Goal: Information Seeking & Learning: Find contact information

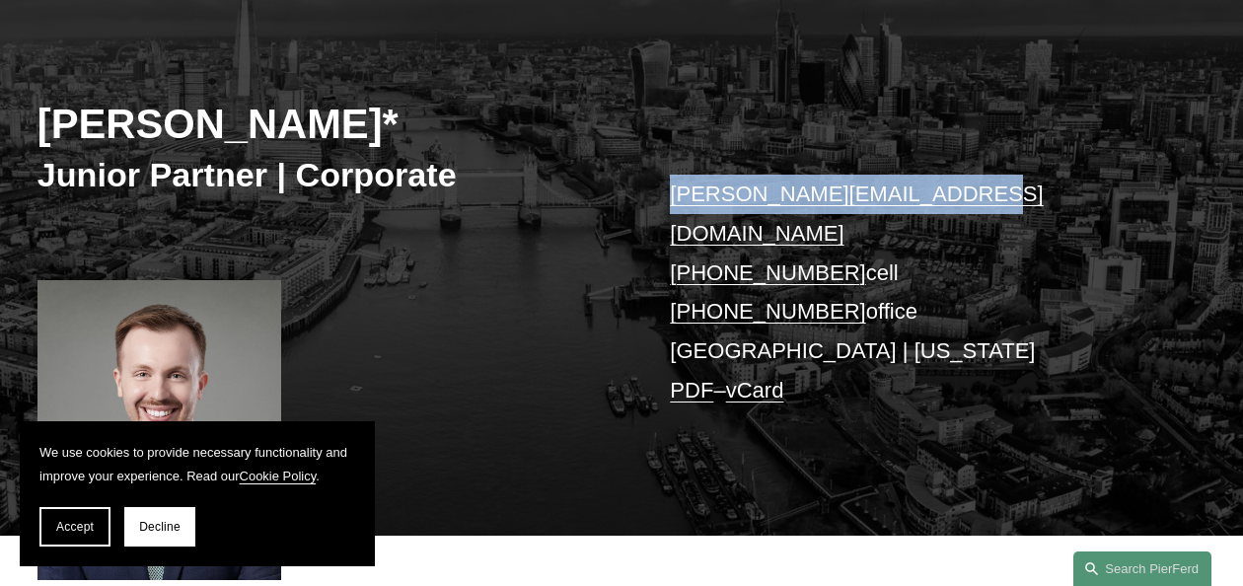
scroll to position [190, 0]
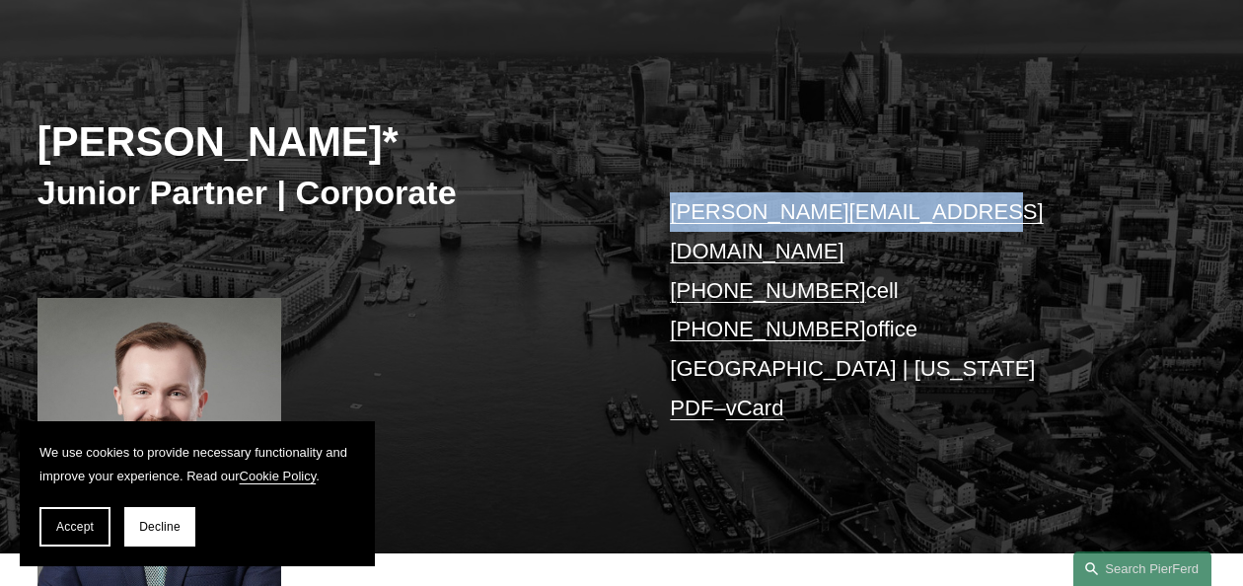
drag, startPoint x: 847, startPoint y: 294, endPoint x: 634, endPoint y: 294, distance: 212.1
click at [633, 294] on div "Matthew Rebus* Junior Partner | Corporate matthew.rebus@pierferd.com +1 647 519…" at bounding box center [621, 285] width 1243 height 537
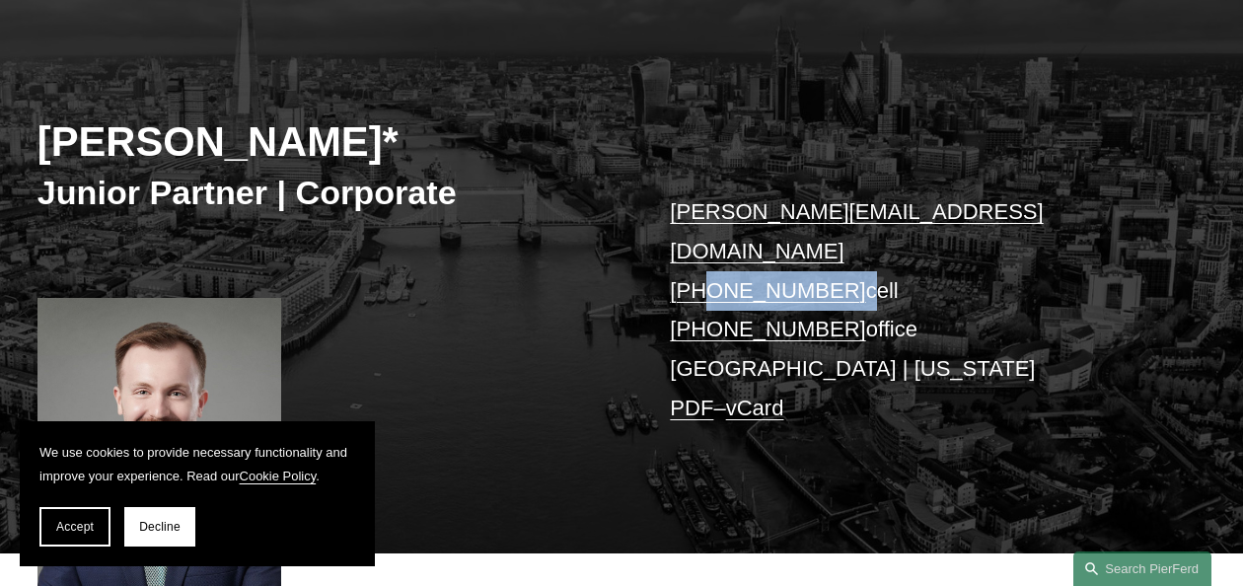
drag, startPoint x: 840, startPoint y: 252, endPoint x: 701, endPoint y: 256, distance: 138.2
click at [701, 256] on p "matthew.rebus@pierferd.com +1 647 519 1077 cell +44 20 4591 4805 office London …" at bounding box center [913, 309] width 487 height 235
copy p "647 519 1077"
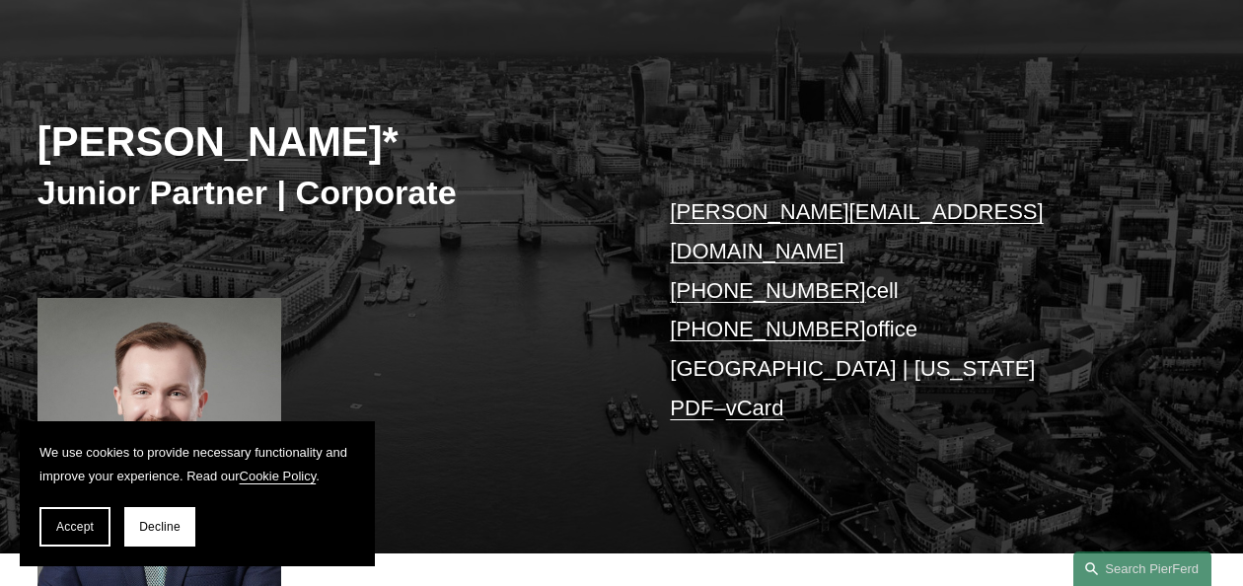
click at [1098, 343] on p "matthew.rebus@pierferd.com +1 647 519 1077 cell +44 20 4591 4805 office London …" at bounding box center [913, 309] width 487 height 235
click at [691, 334] on p "matthew.rebus@pierferd.com +1 647 519 1077 cell +44 20 4591 4805 office London …" at bounding box center [913, 309] width 487 height 235
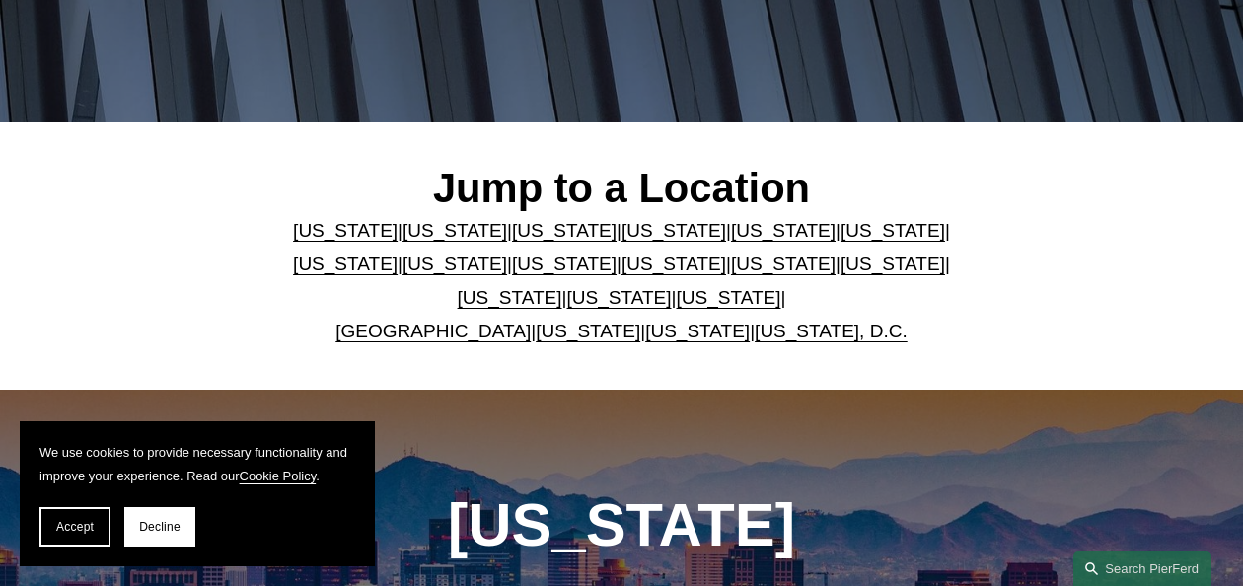
scroll to position [399, 0]
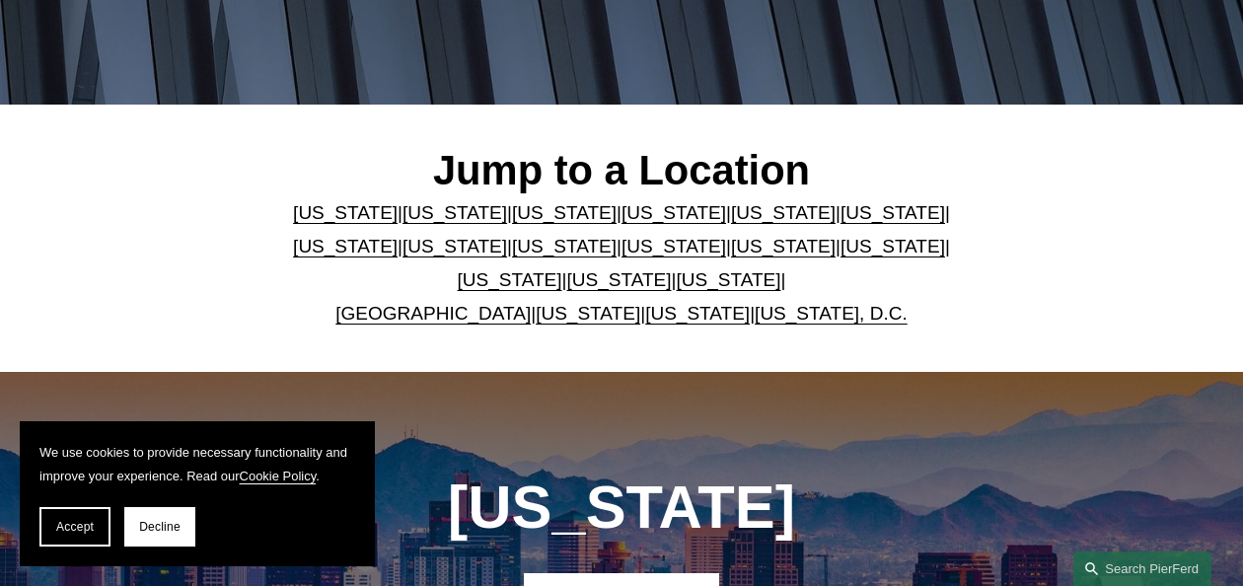
click at [448, 313] on link "[GEOGRAPHIC_DATA]" at bounding box center [432, 313] width 195 height 21
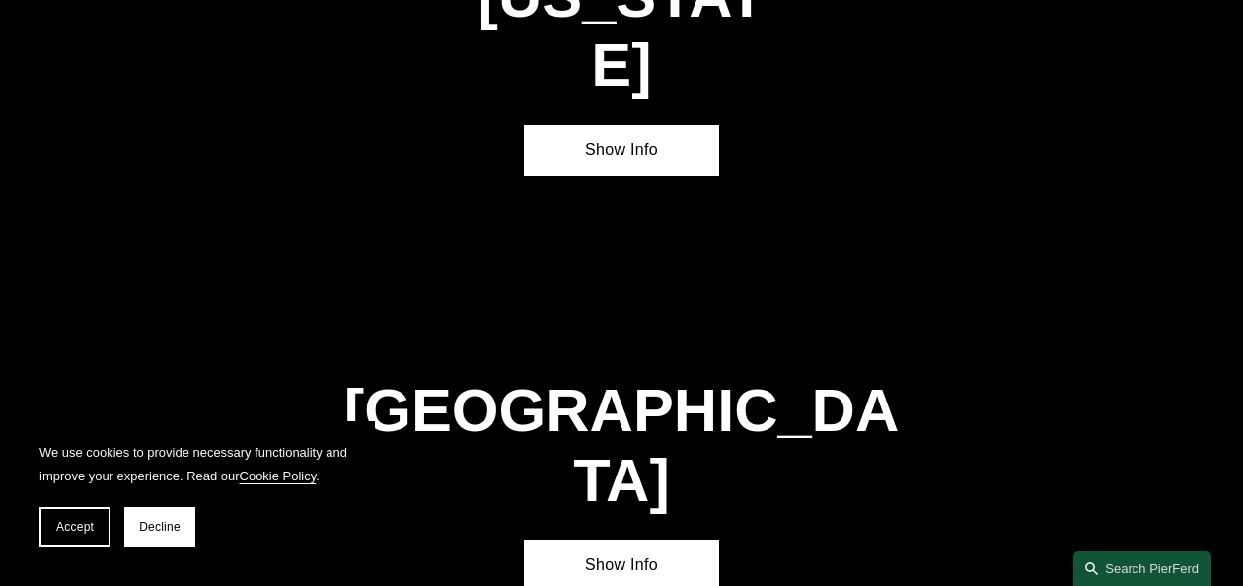
scroll to position [6046, 0]
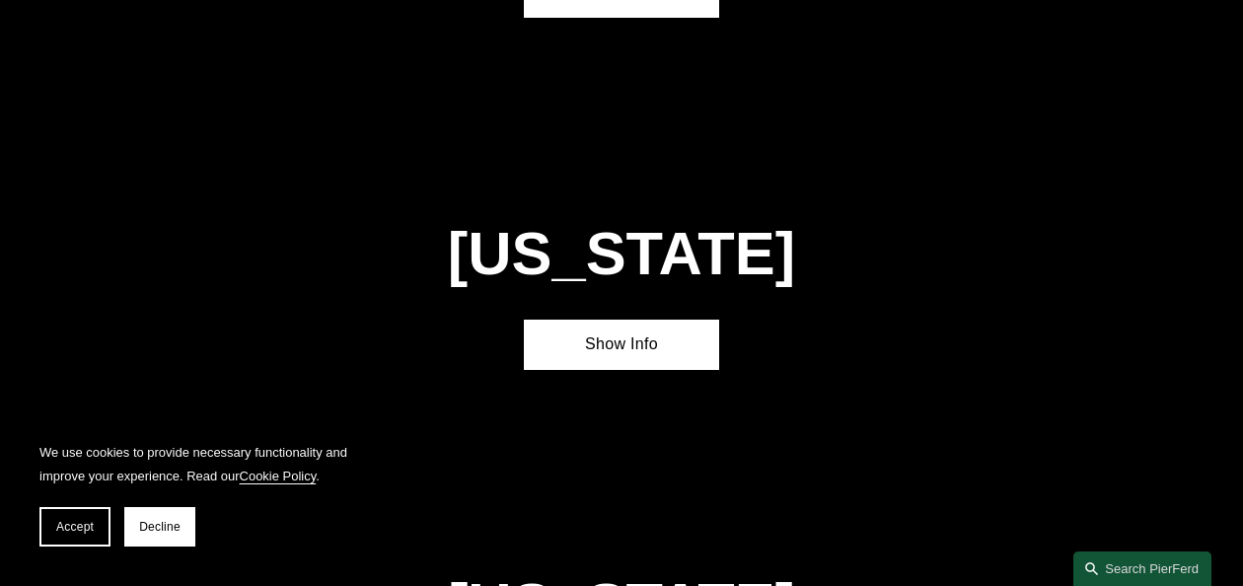
scroll to position [399, 0]
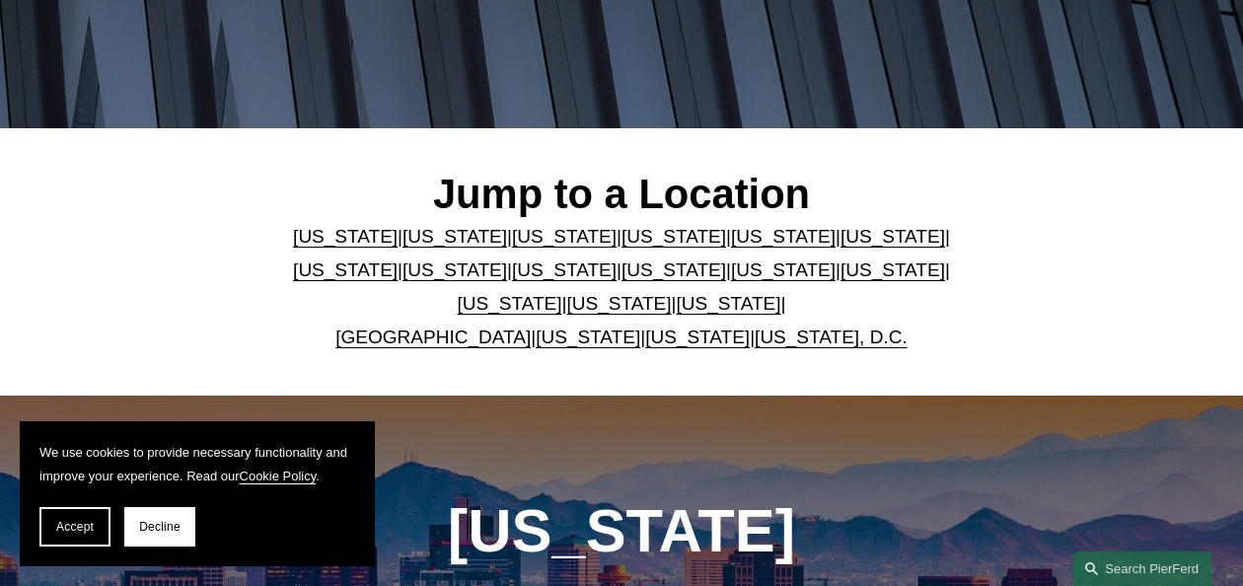
scroll to position [375, 0]
click at [465, 341] on link "[GEOGRAPHIC_DATA]" at bounding box center [432, 337] width 195 height 21
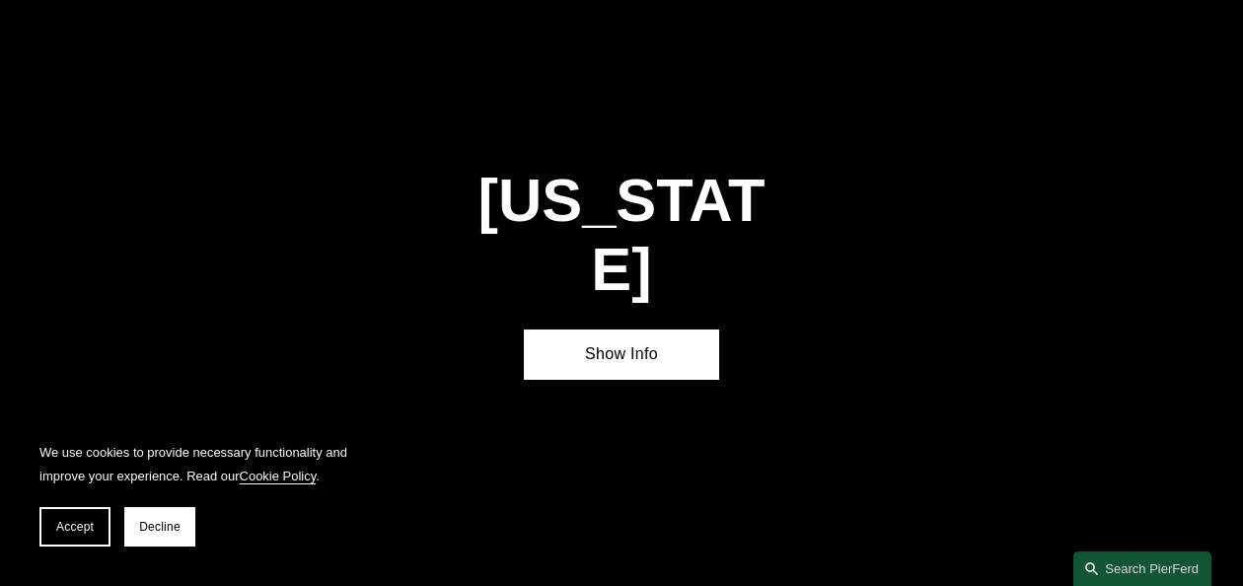
scroll to position [6046, 0]
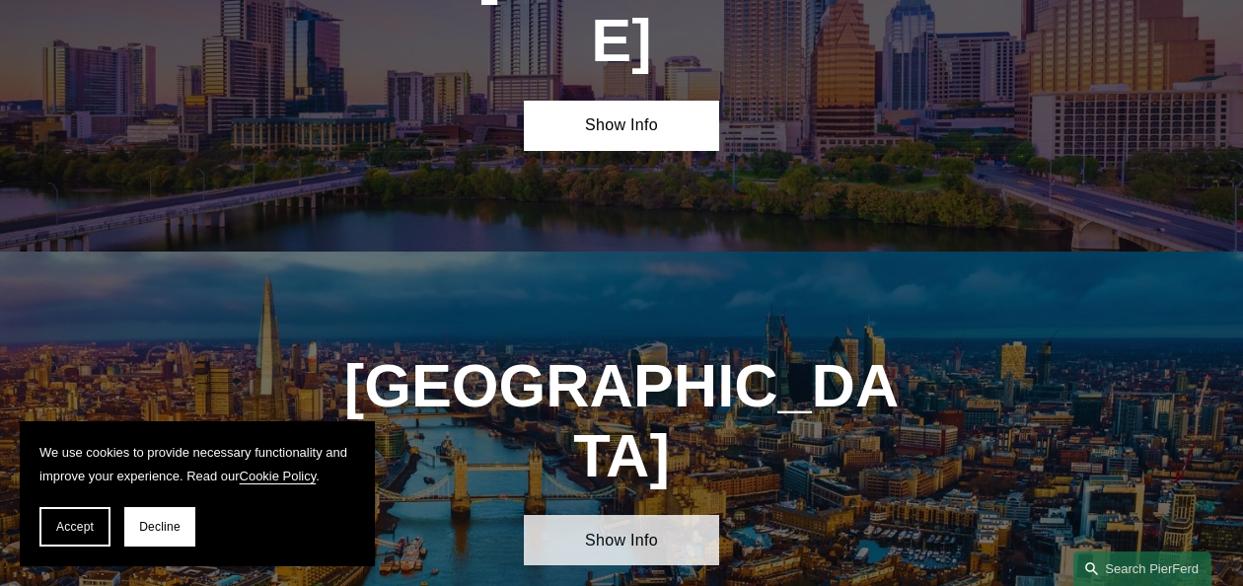
click at [675, 515] on link "Show Info" at bounding box center [621, 540] width 194 height 50
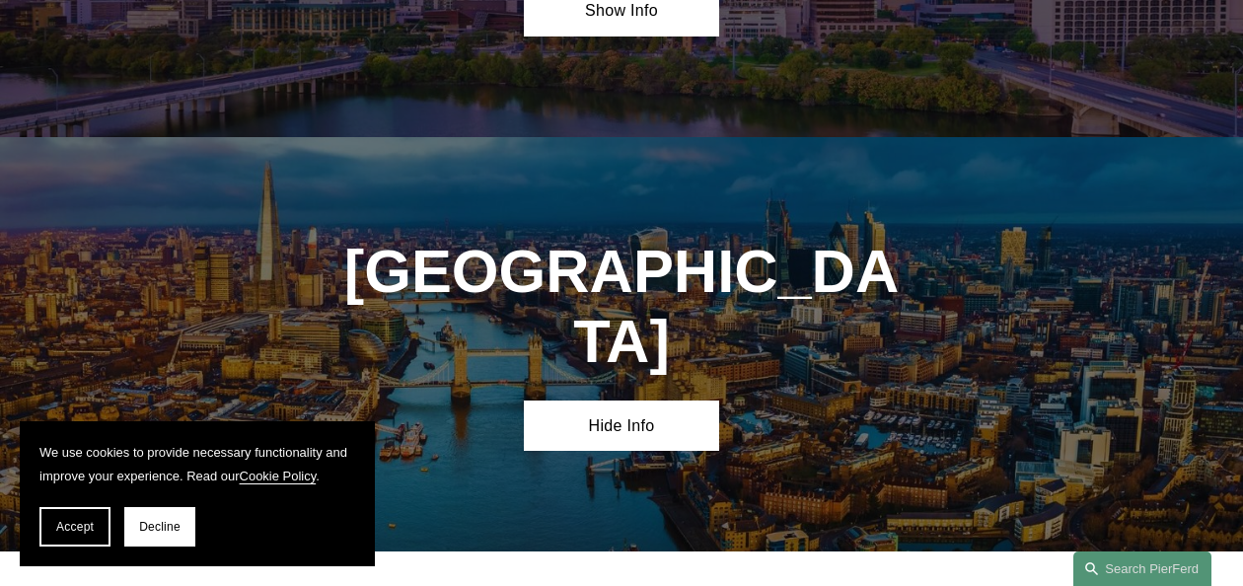
scroll to position [6161, 0]
